Goal: Navigation & Orientation: Go to known website

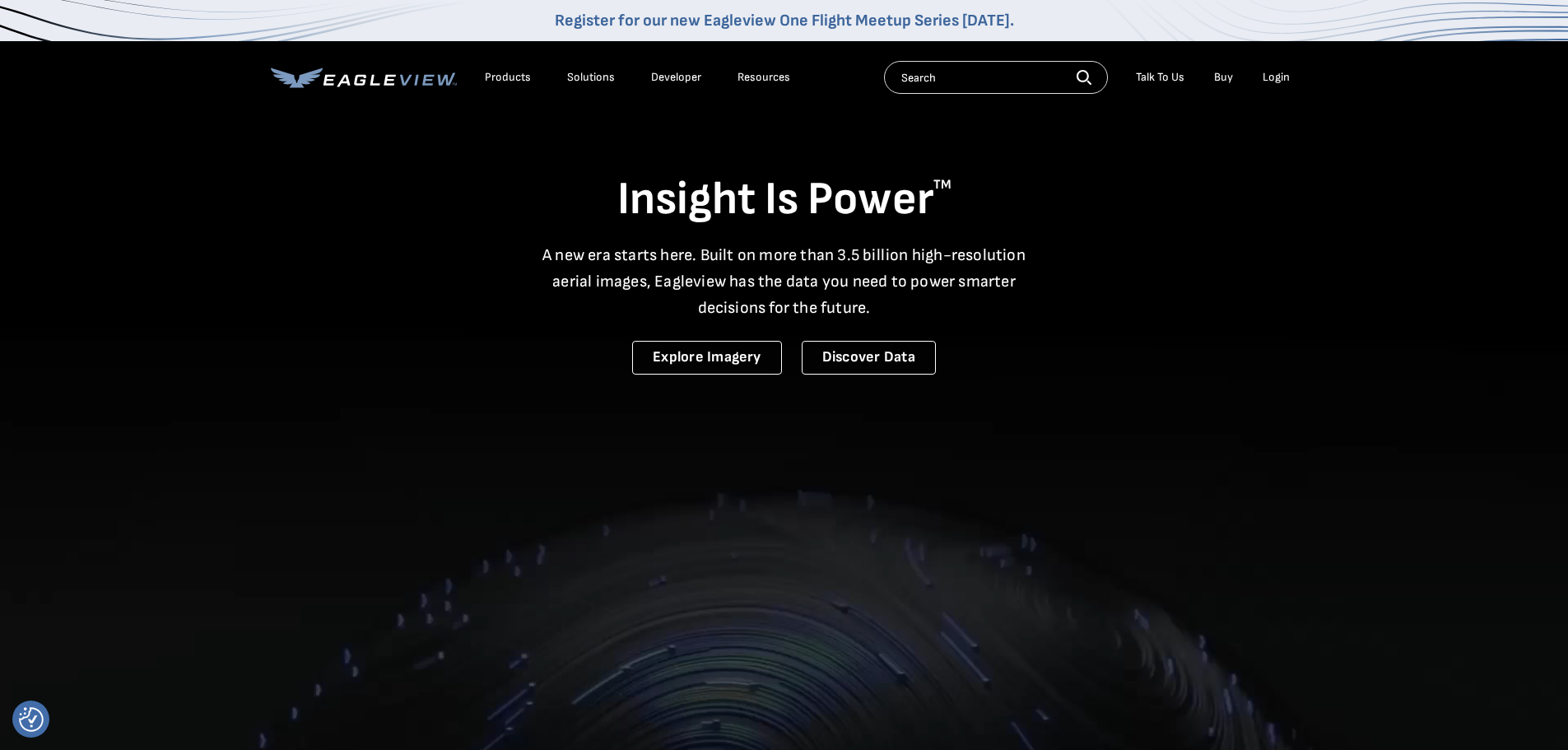
click at [1282, 79] on div "Login" at bounding box center [1277, 77] width 28 height 15
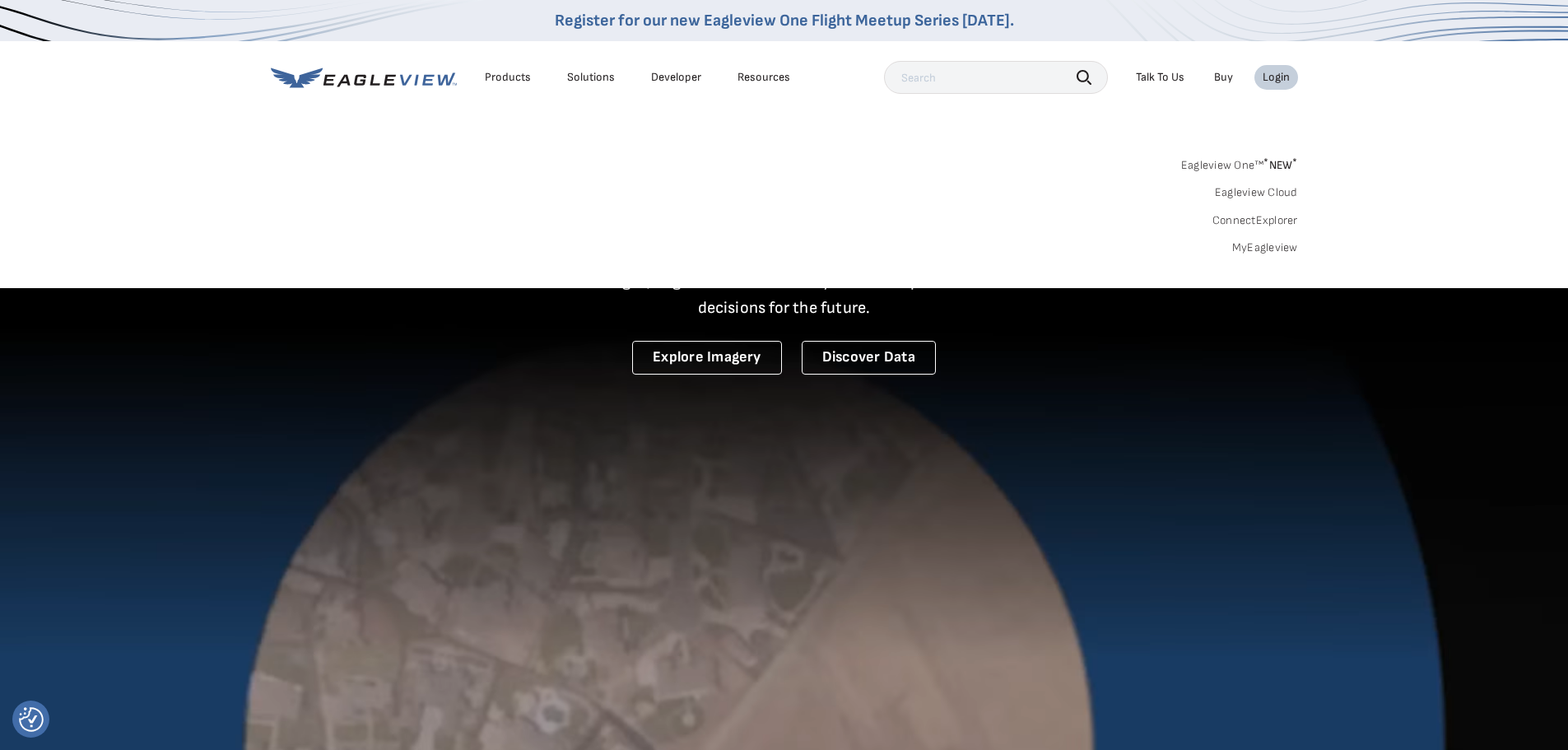
click at [1270, 252] on link "MyEagleview" at bounding box center [1265, 248] width 66 height 15
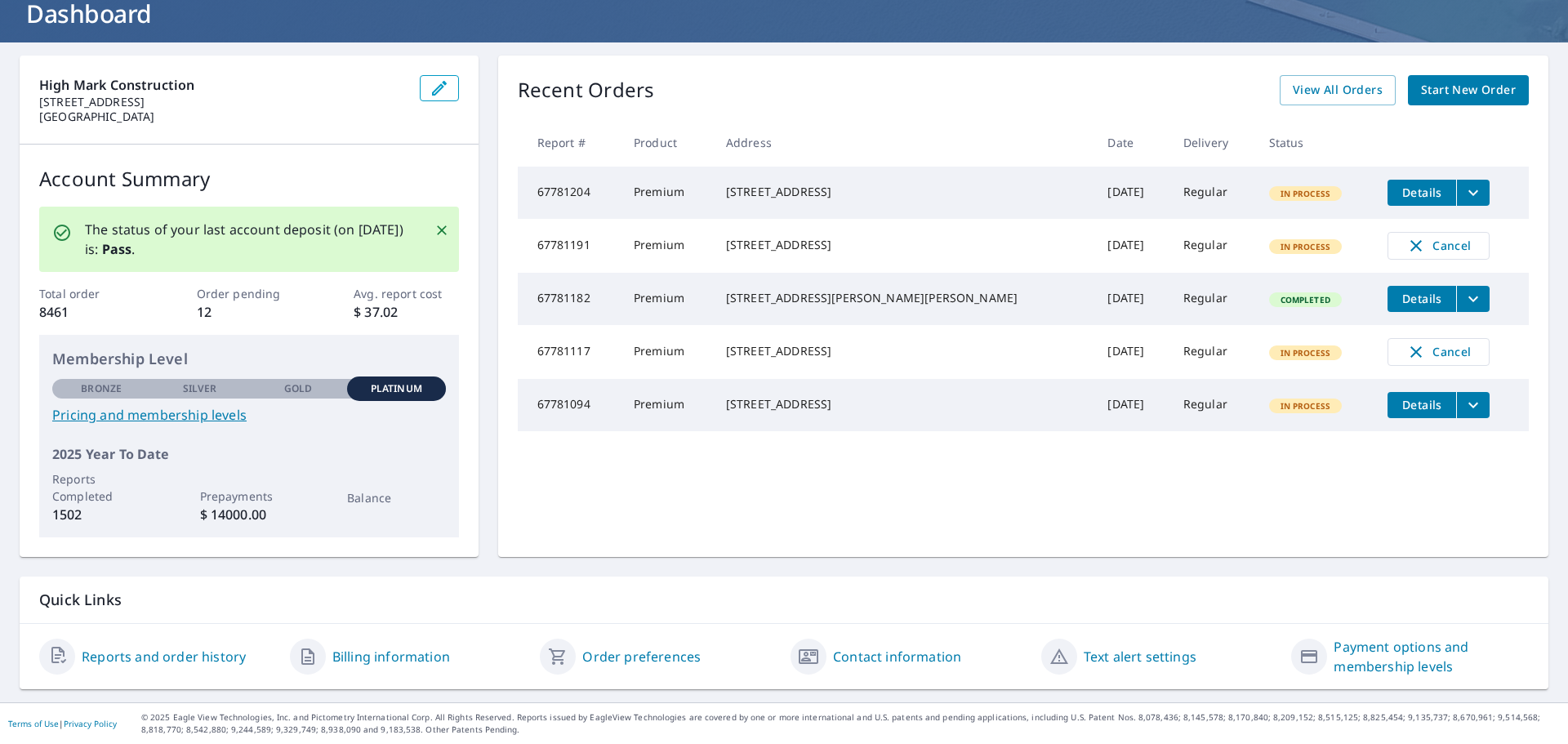
scroll to position [108, 0]
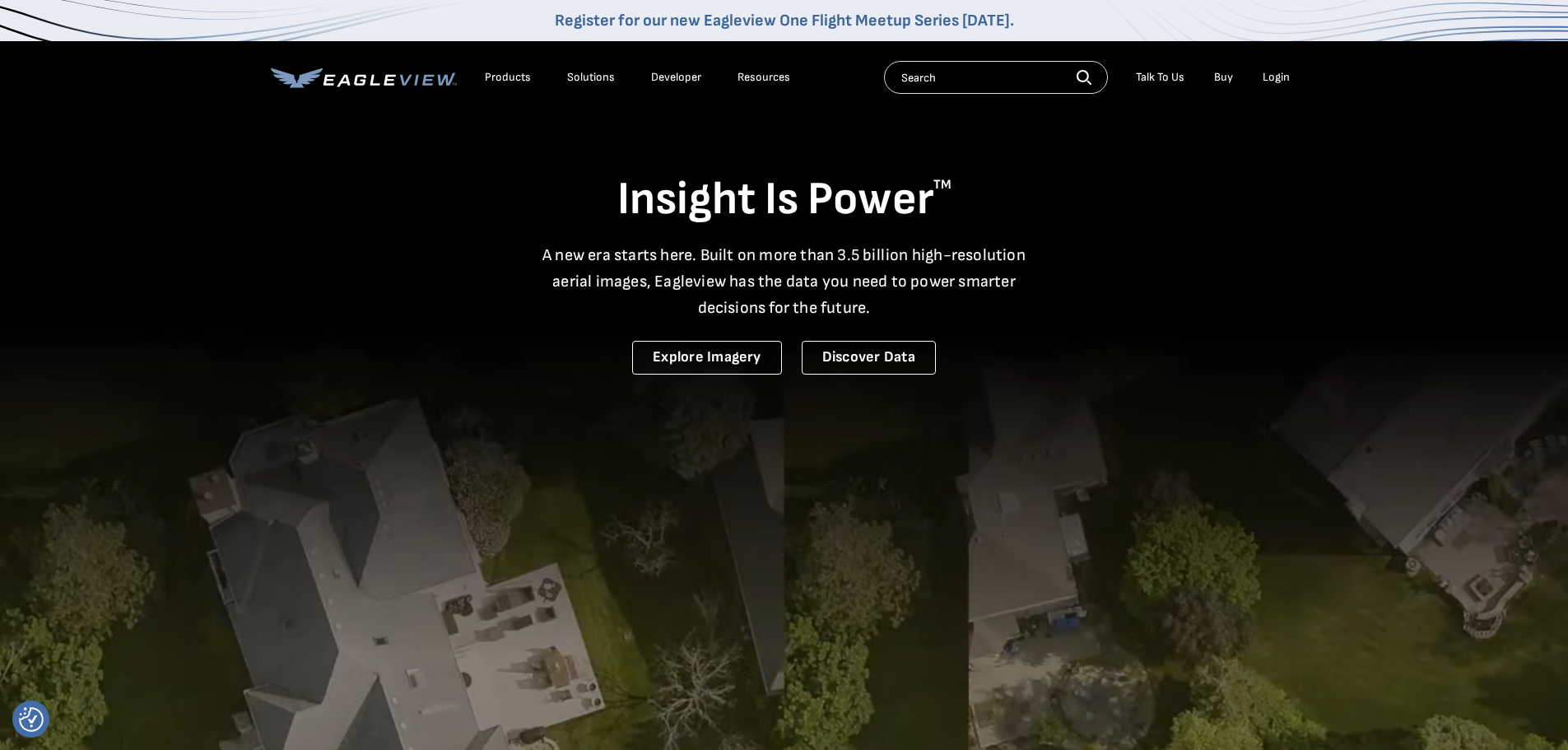
click at [1274, 76] on div "Login" at bounding box center [1277, 77] width 28 height 15
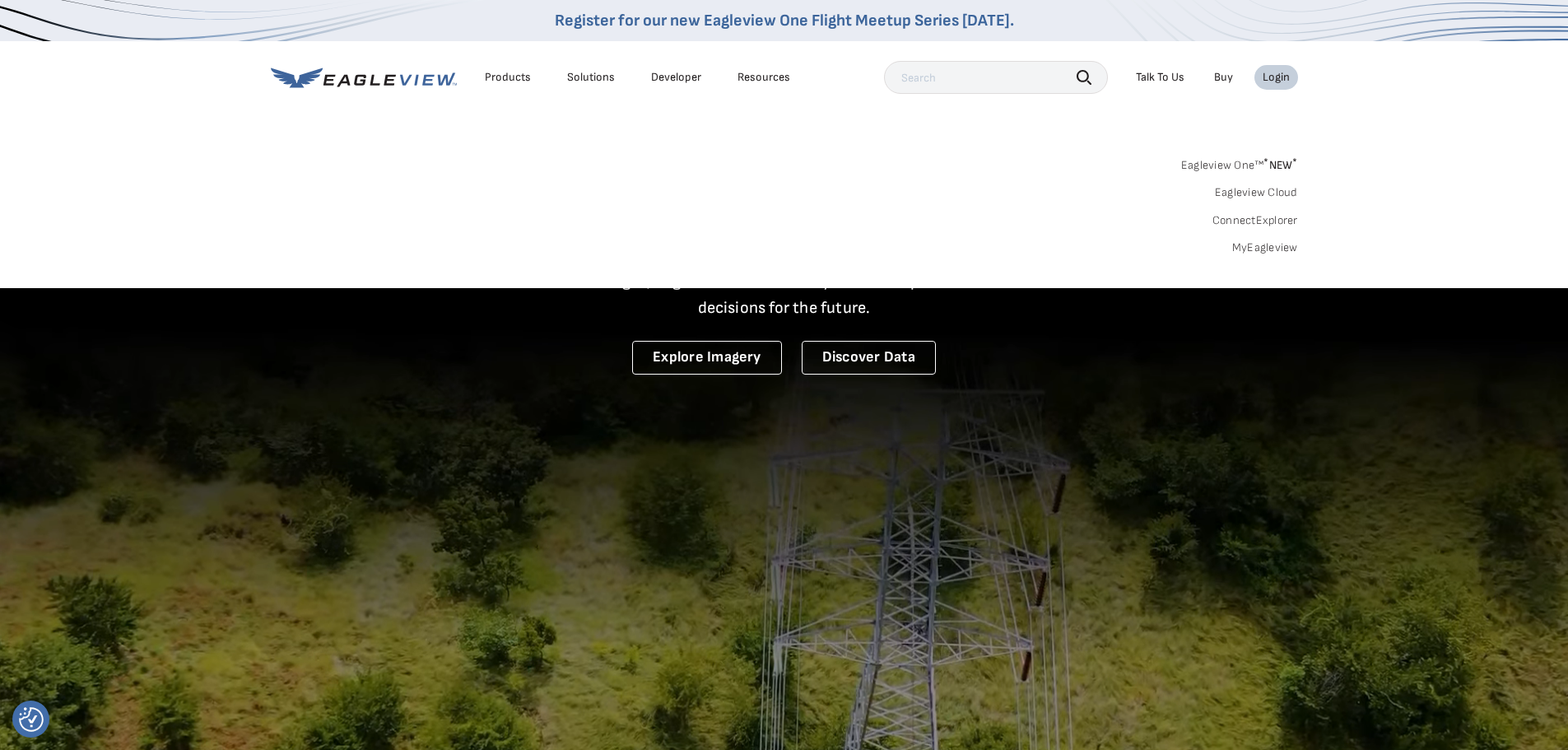
click at [1271, 248] on link "MyEagleview" at bounding box center [1265, 248] width 66 height 15
